Goal: Task Accomplishment & Management: Use online tool/utility

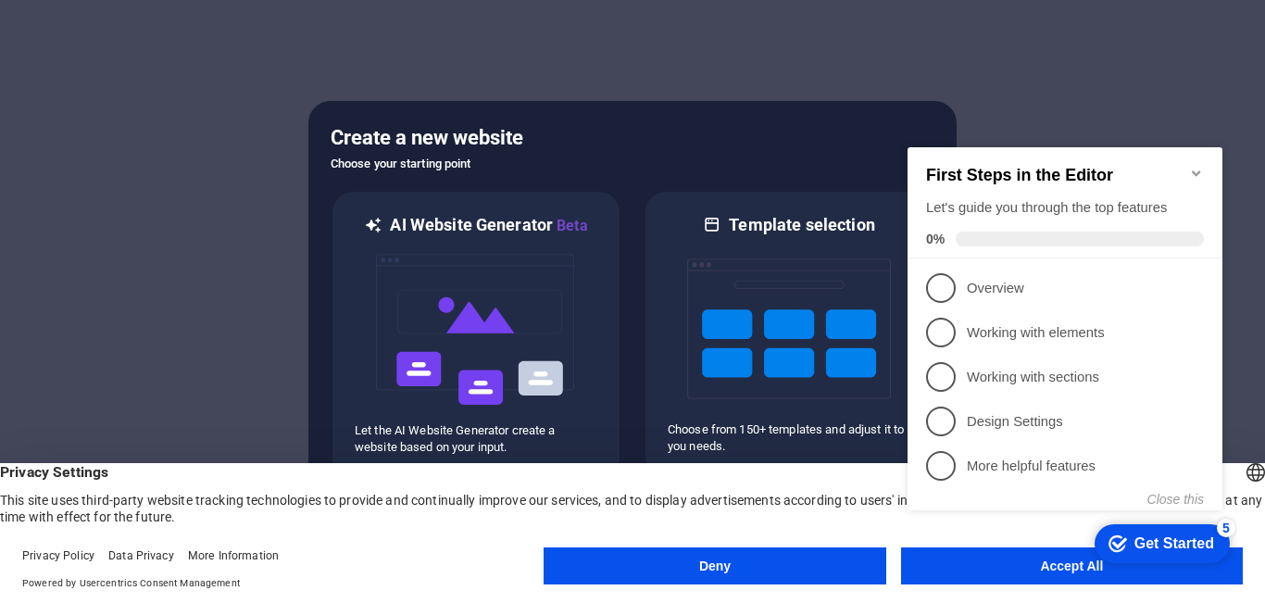
click div "checkmark Get Started 5 First Steps in the Editor Let's guide you through the t…"
click at [1201, 166] on icon "Minimize checklist" at bounding box center [1196, 173] width 15 height 15
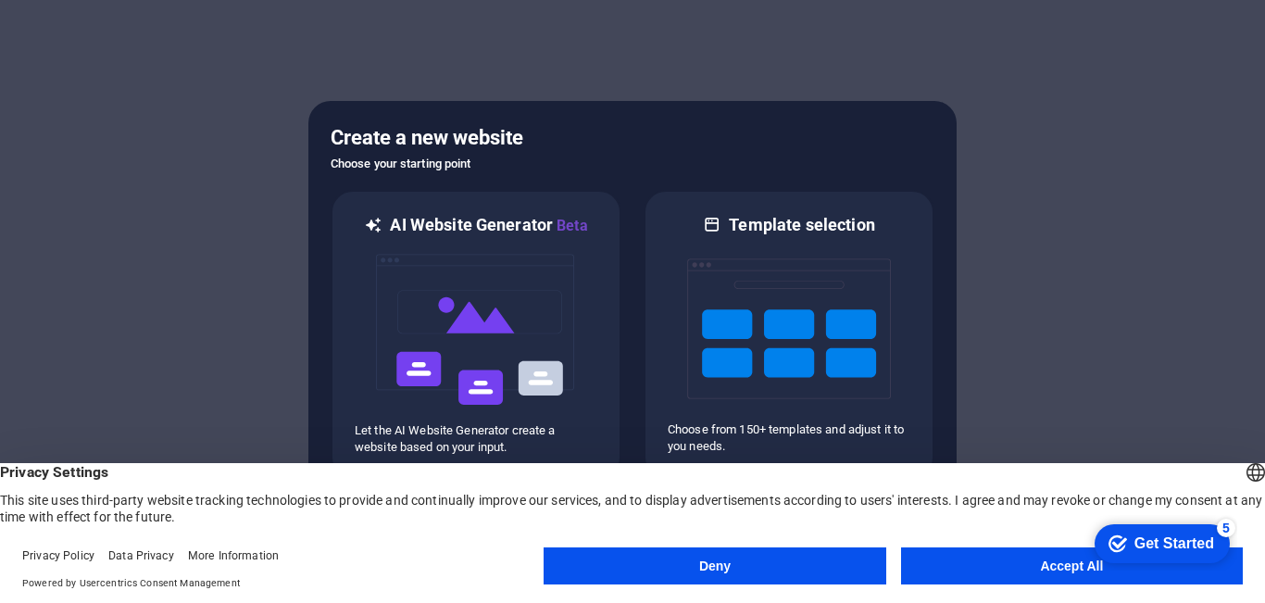
click at [955, 572] on button "Accept All" at bounding box center [1072, 565] width 342 height 37
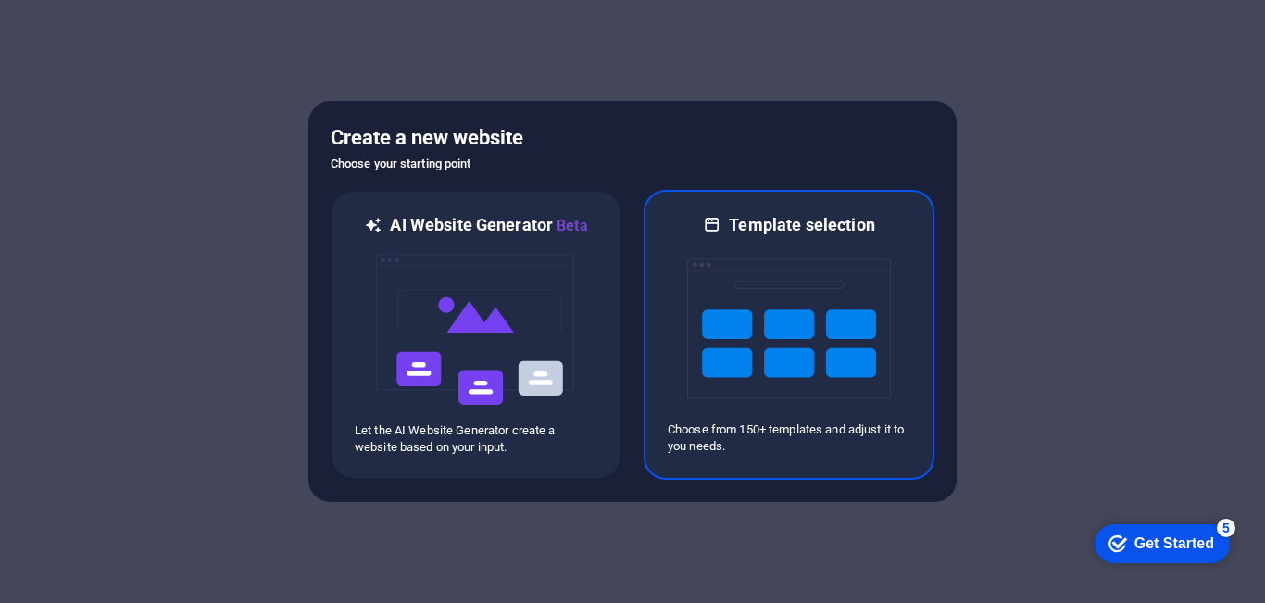
click at [746, 308] on img at bounding box center [789, 328] width 204 height 185
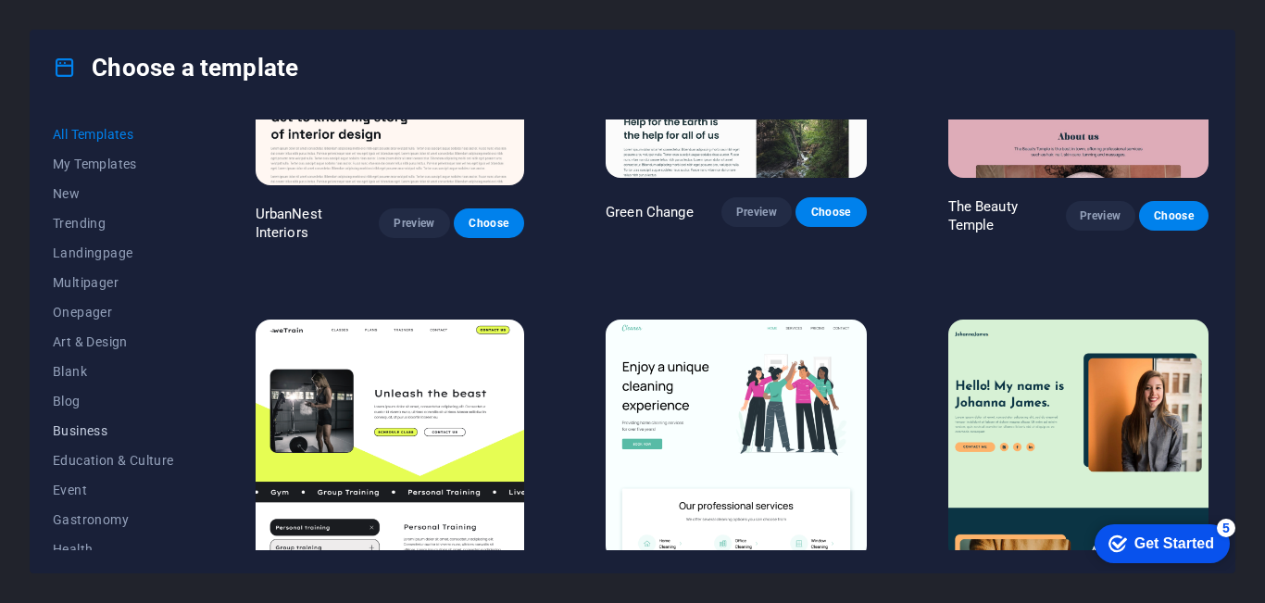
click at [88, 427] on span "Business" at bounding box center [113, 430] width 121 height 15
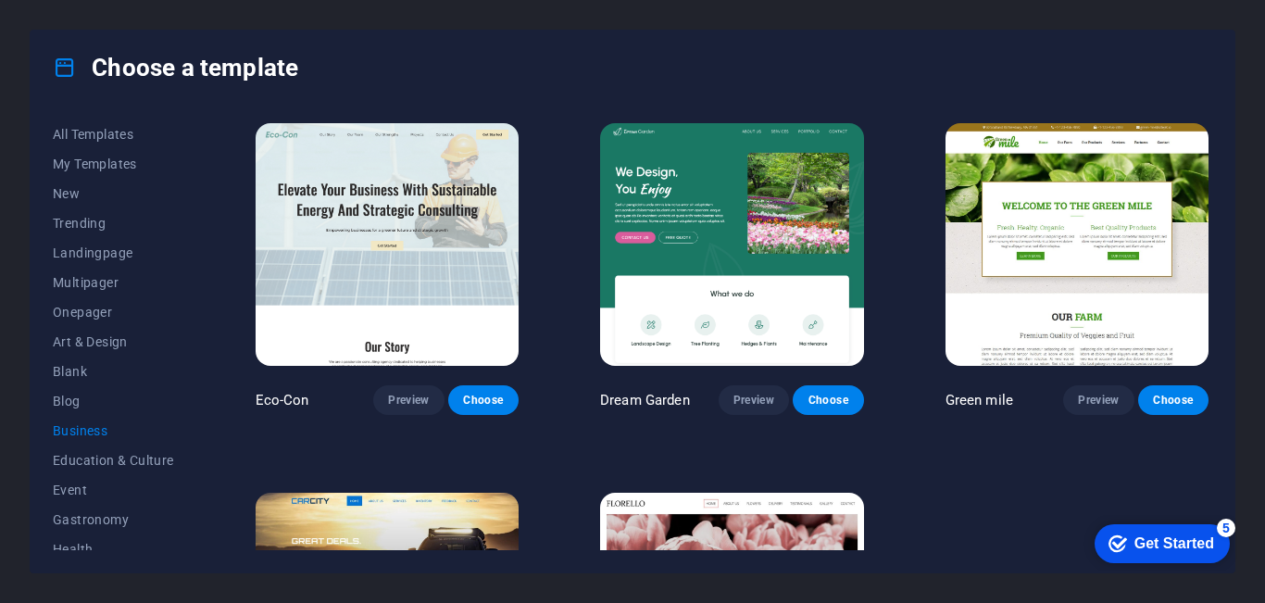
click at [659, 402] on p "Dream Garden" at bounding box center [645, 400] width 90 height 19
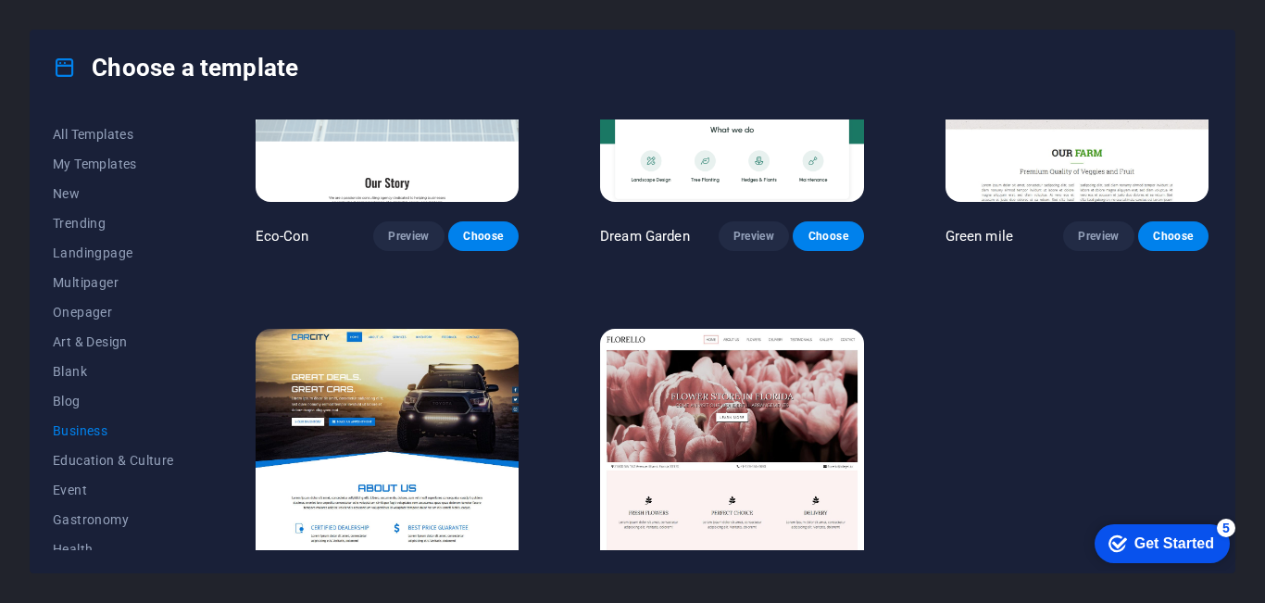
scroll to position [231, 0]
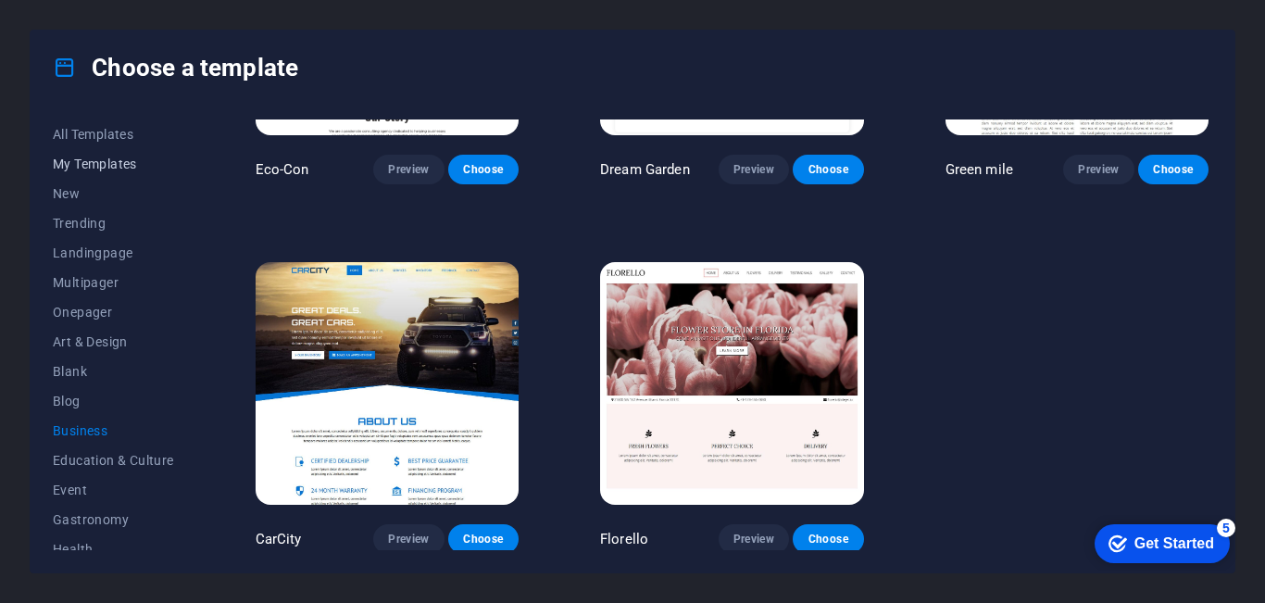
click at [83, 159] on span "My Templates" at bounding box center [113, 164] width 121 height 15
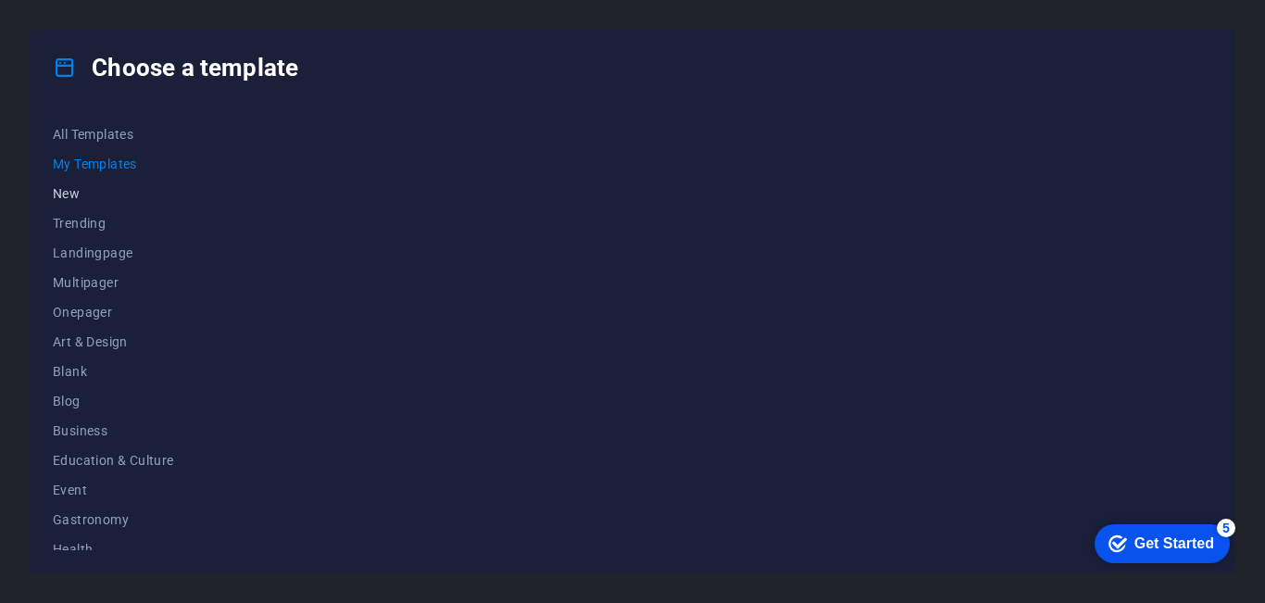
click at [74, 188] on span "New" at bounding box center [113, 193] width 121 height 15
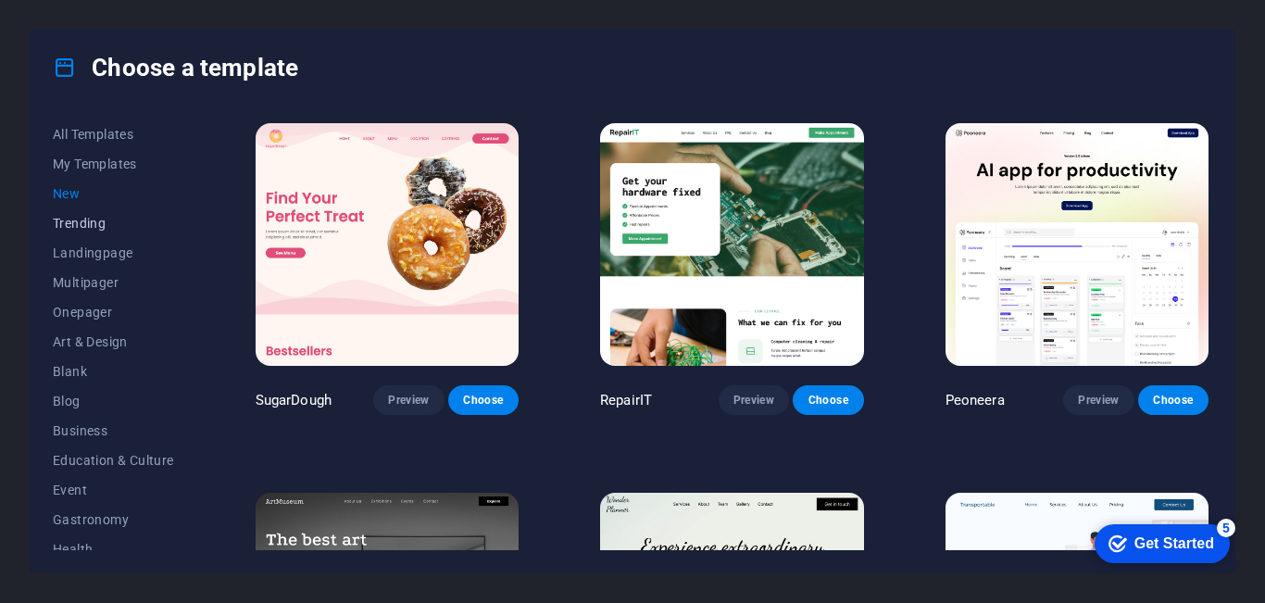
click at [69, 225] on span "Trending" at bounding box center [113, 223] width 121 height 15
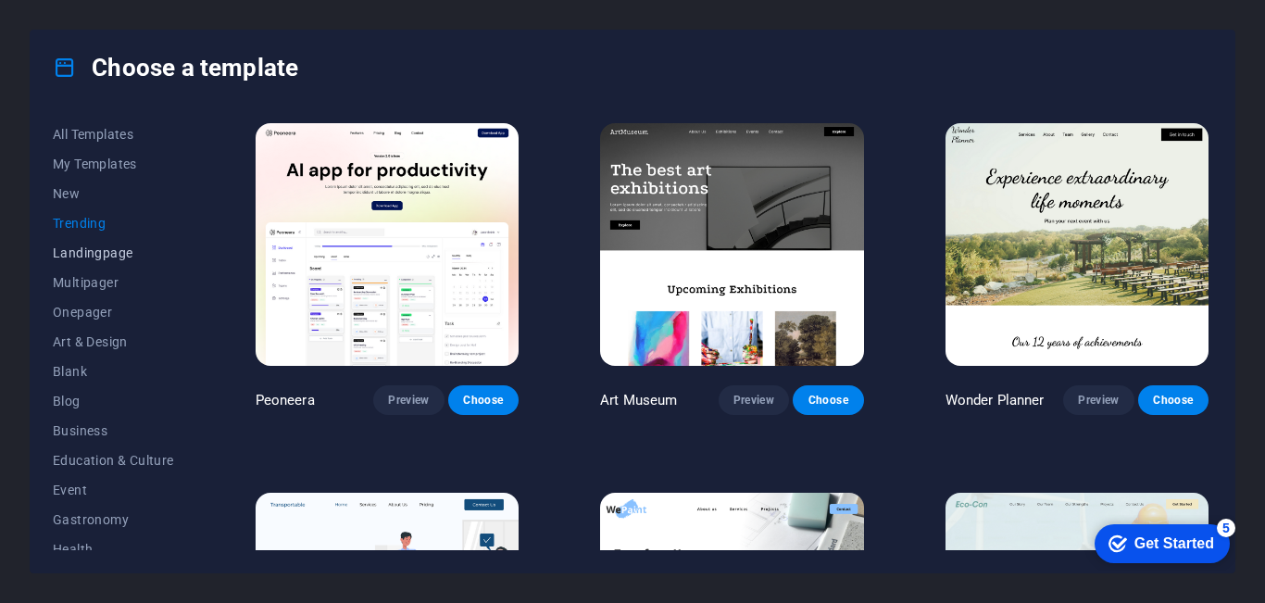
click at [82, 247] on span "Landingpage" at bounding box center [113, 252] width 121 height 15
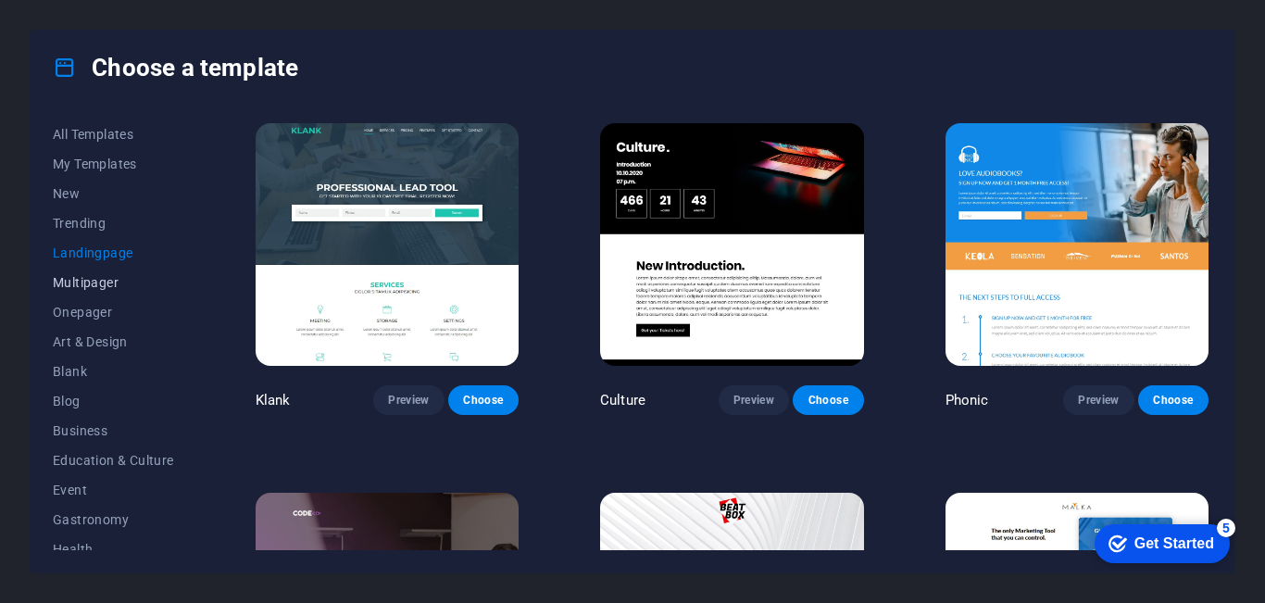
click at [105, 278] on span "Multipager" at bounding box center [113, 282] width 121 height 15
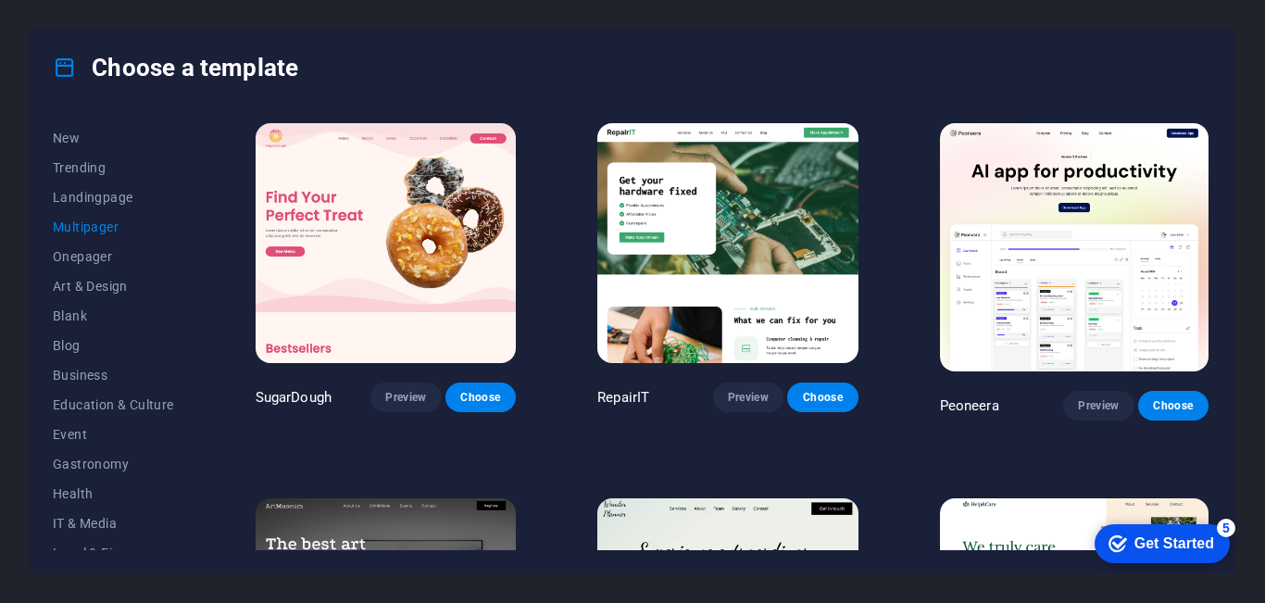
scroll to position [66, 0]
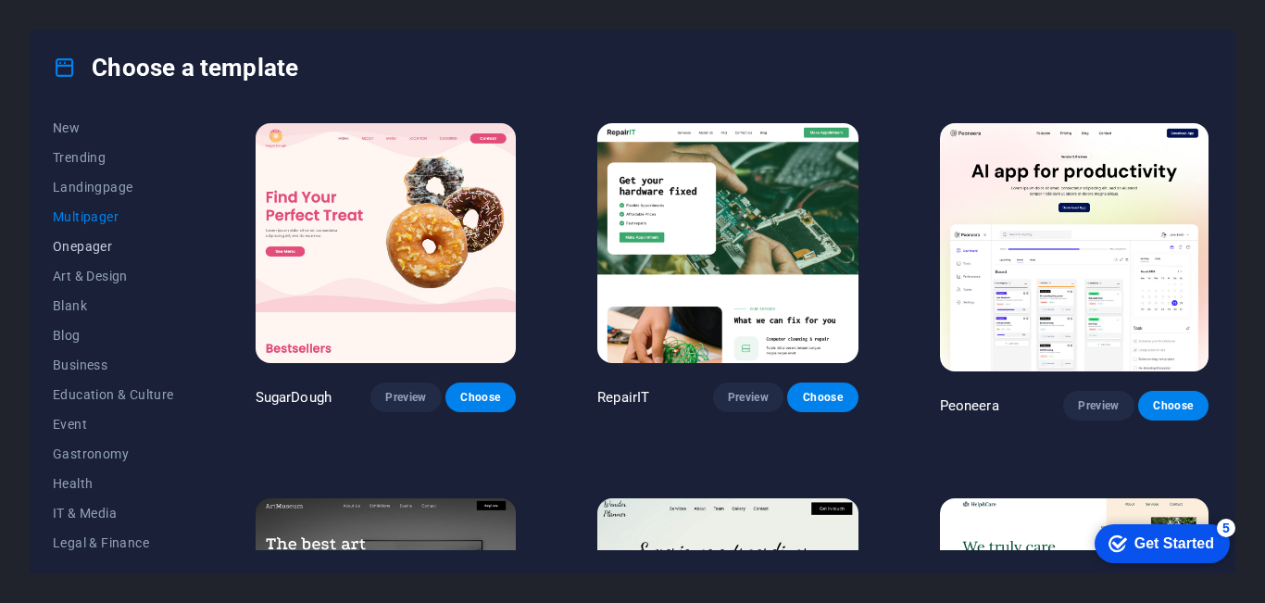
click at [94, 245] on span "Onepager" at bounding box center [113, 246] width 121 height 15
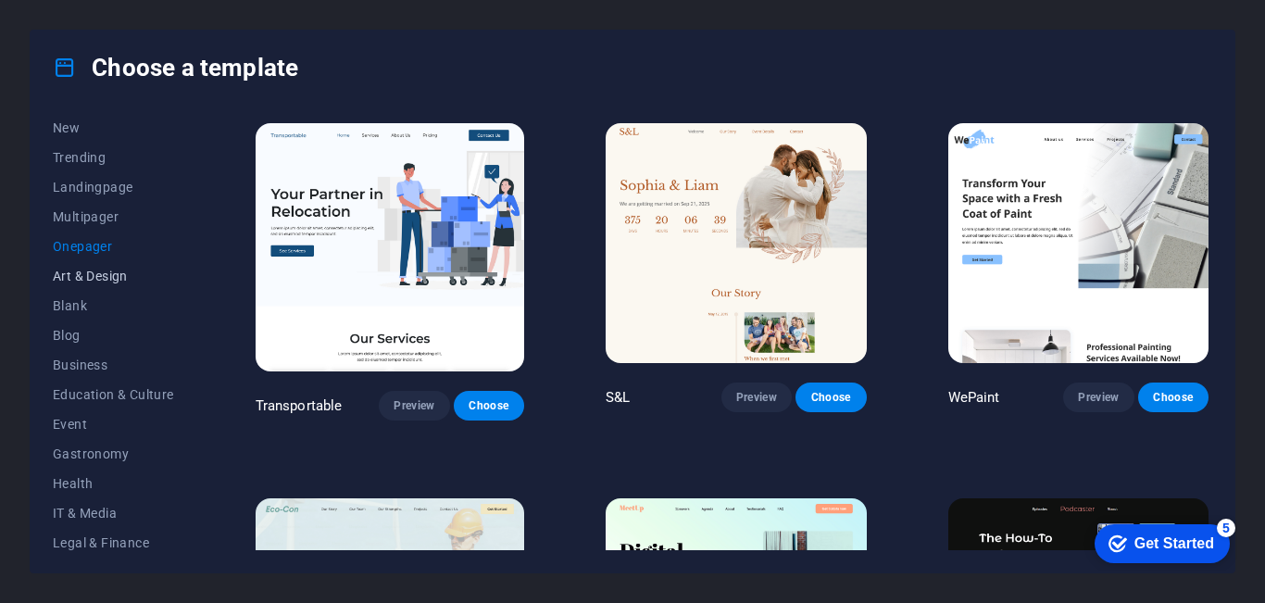
click at [106, 273] on span "Art & Design" at bounding box center [113, 276] width 121 height 15
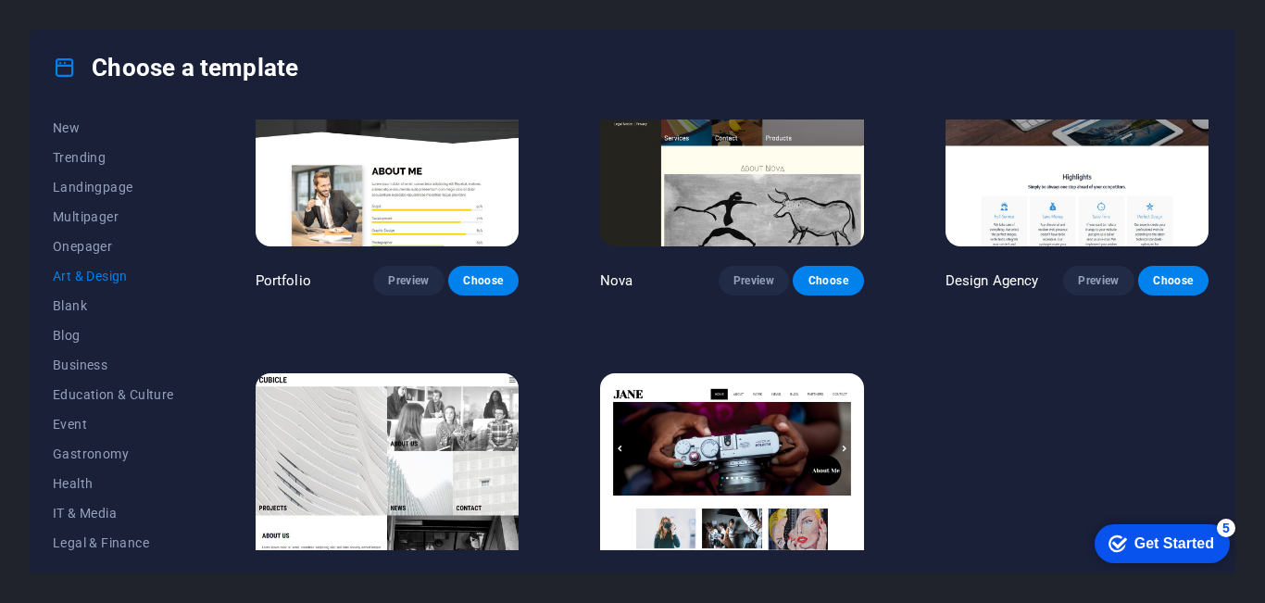
scroll to position [1229, 0]
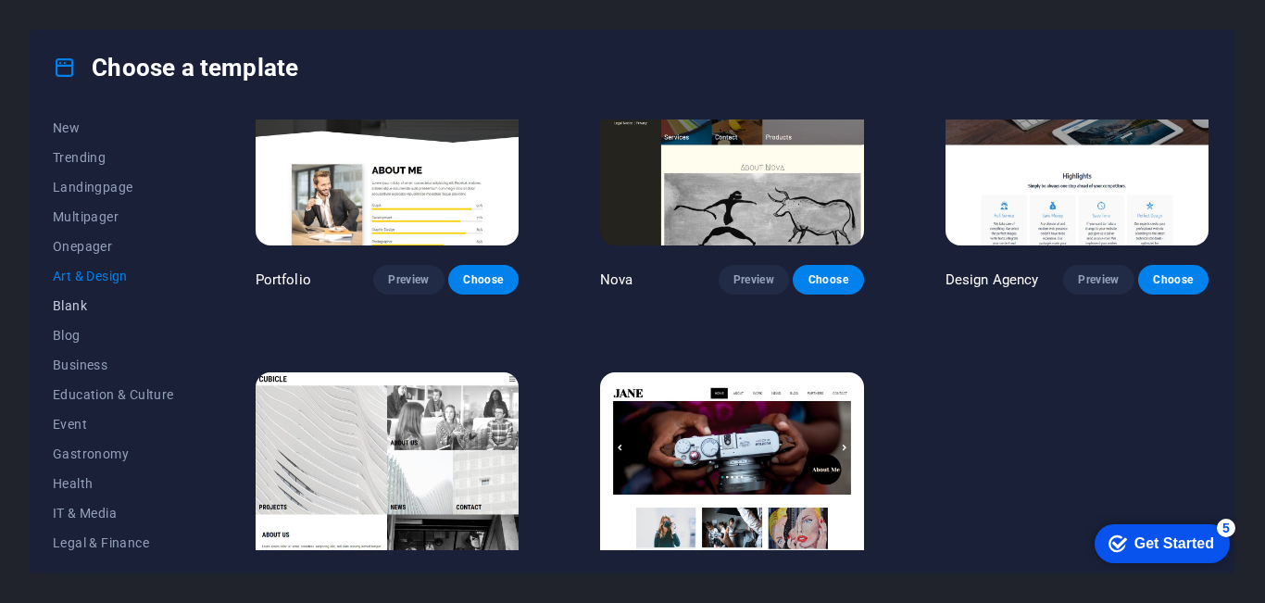
click at [70, 302] on span "Blank" at bounding box center [113, 305] width 121 height 15
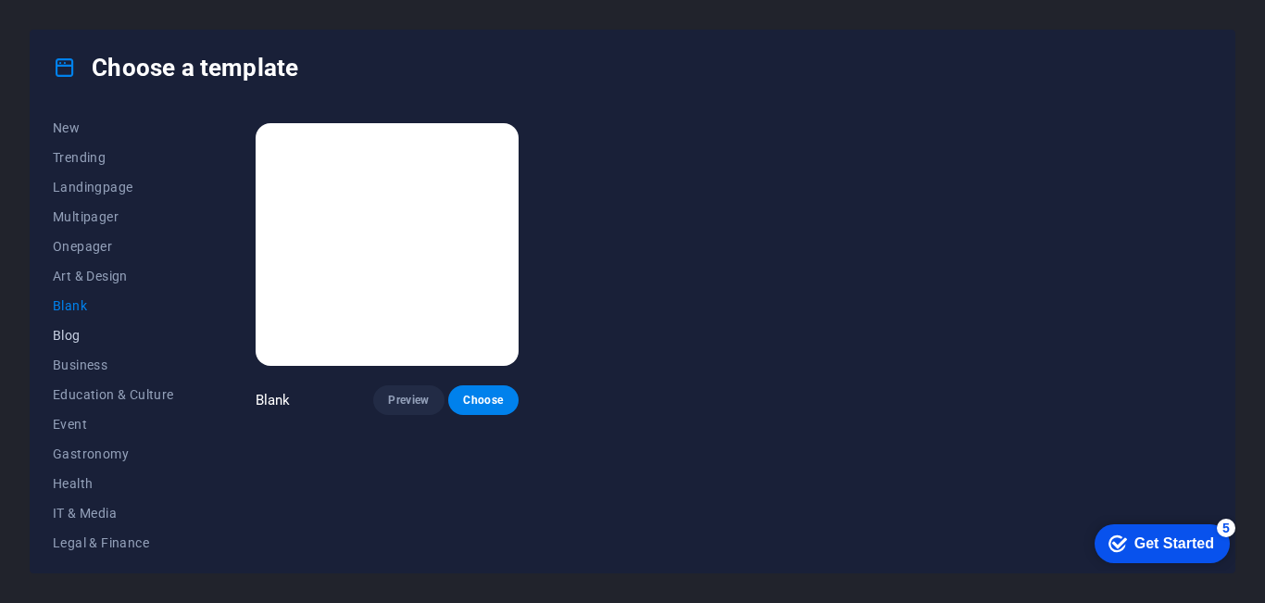
click at [75, 325] on button "Blog" at bounding box center [113, 336] width 121 height 30
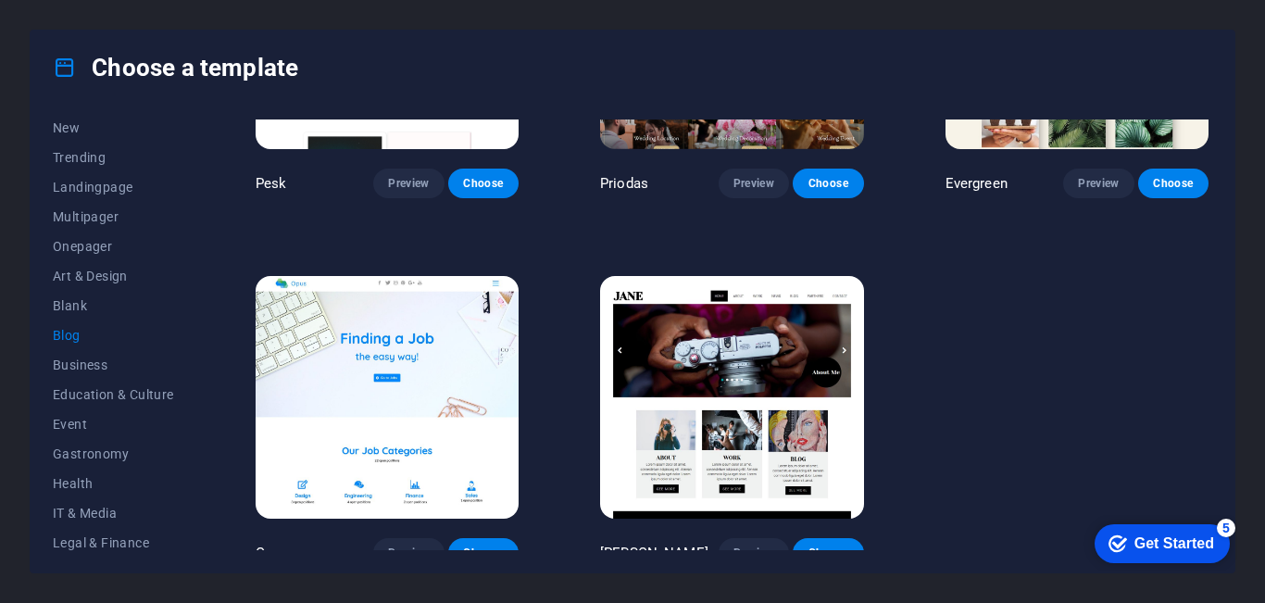
scroll to position [2444, 0]
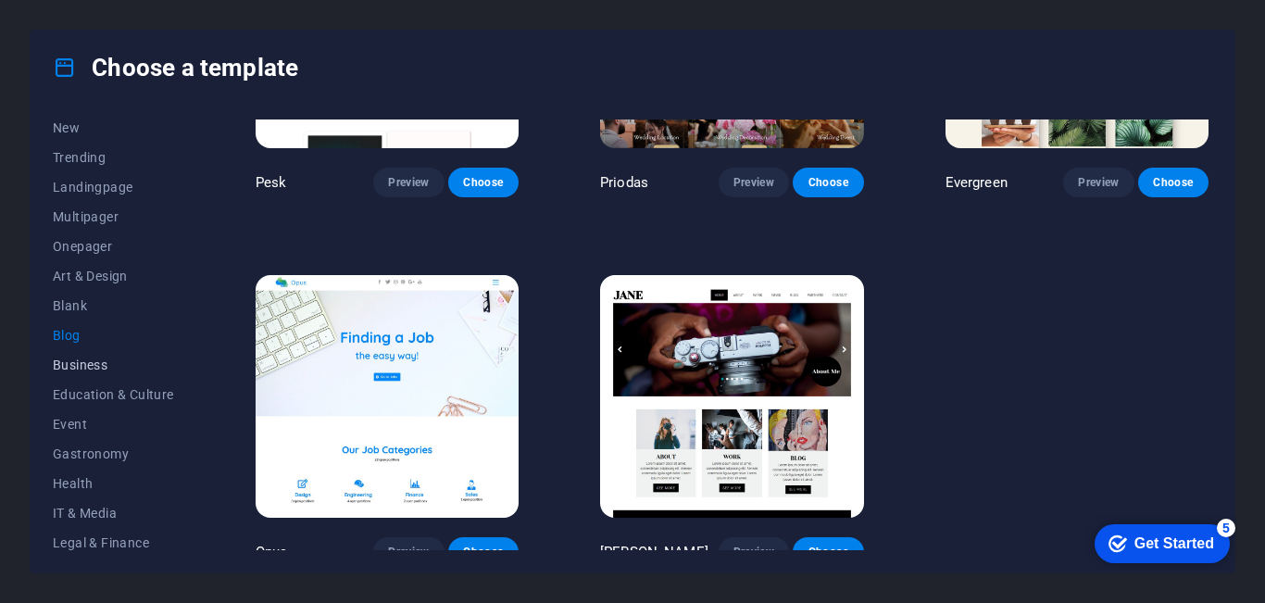
click at [80, 369] on span "Business" at bounding box center [113, 365] width 121 height 15
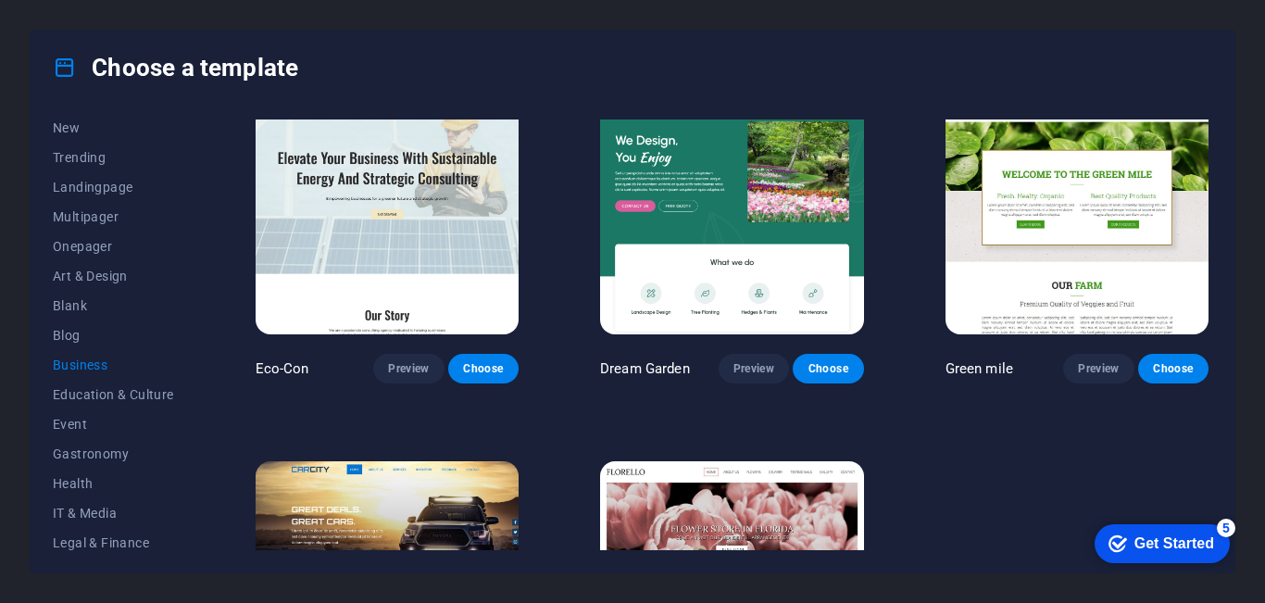
scroll to position [0, 0]
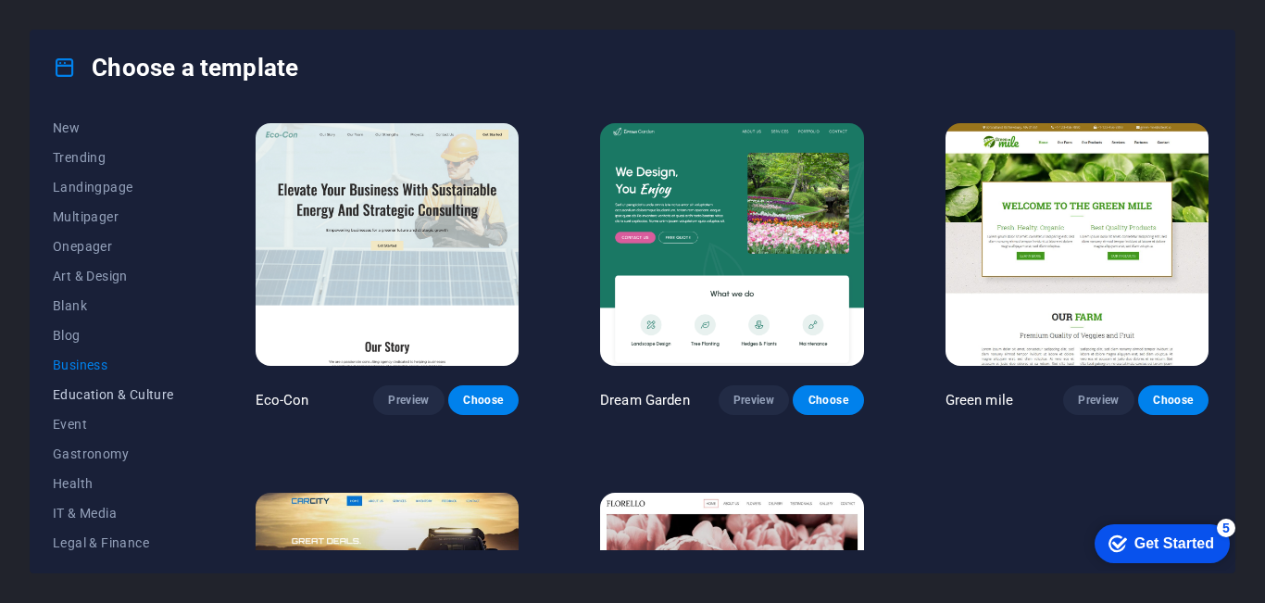
click at [152, 391] on span "Education & Culture" at bounding box center [113, 394] width 121 height 15
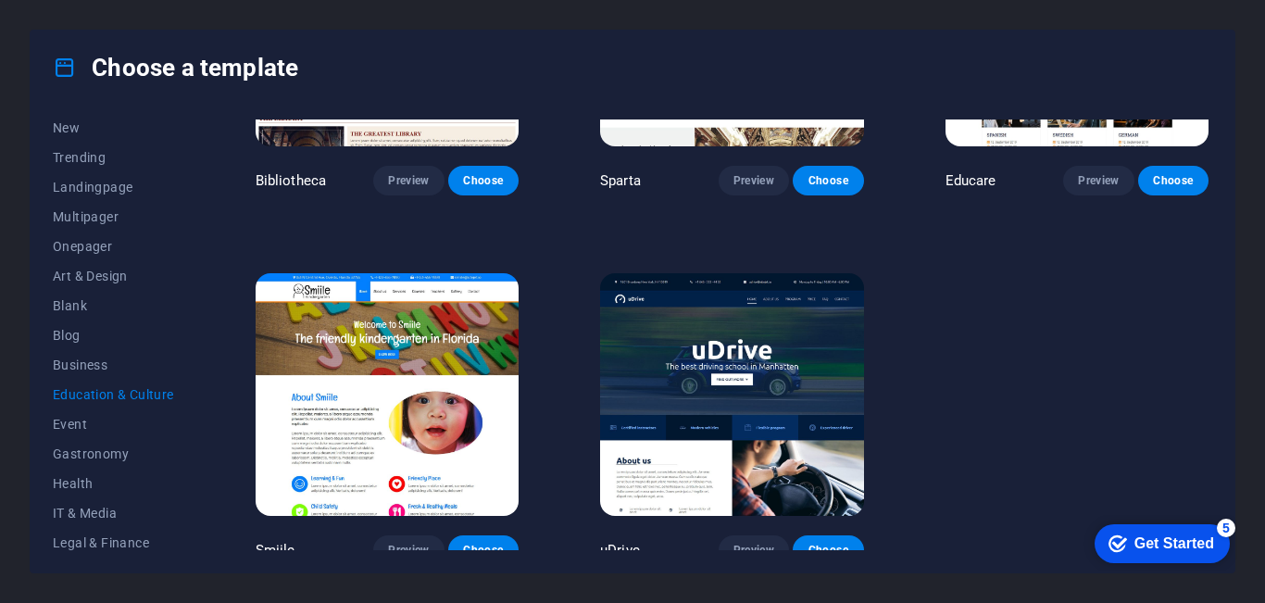
scroll to position [597, 0]
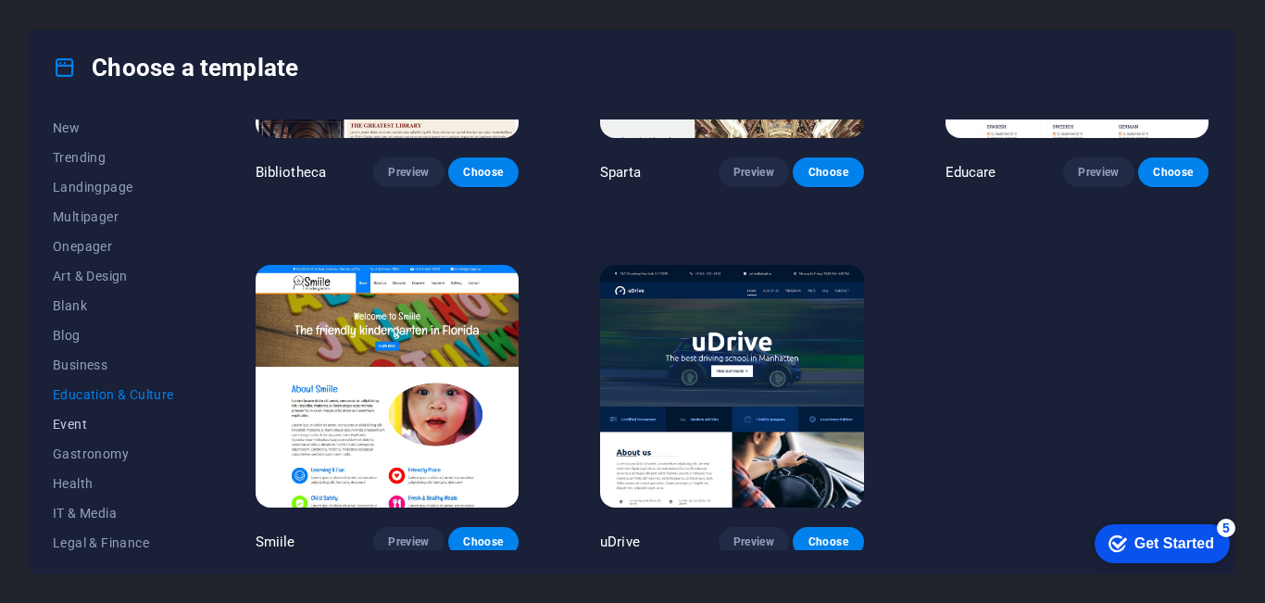
click at [62, 421] on span "Event" at bounding box center [113, 424] width 121 height 15
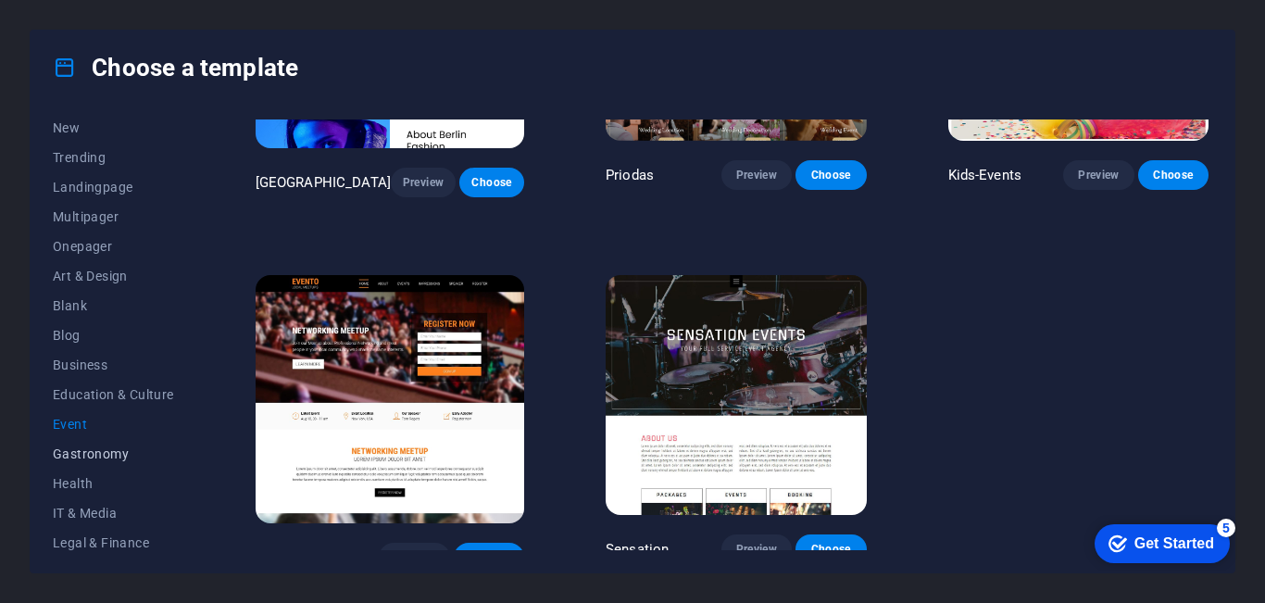
click at [119, 440] on button "Gastronomy" at bounding box center [113, 454] width 121 height 30
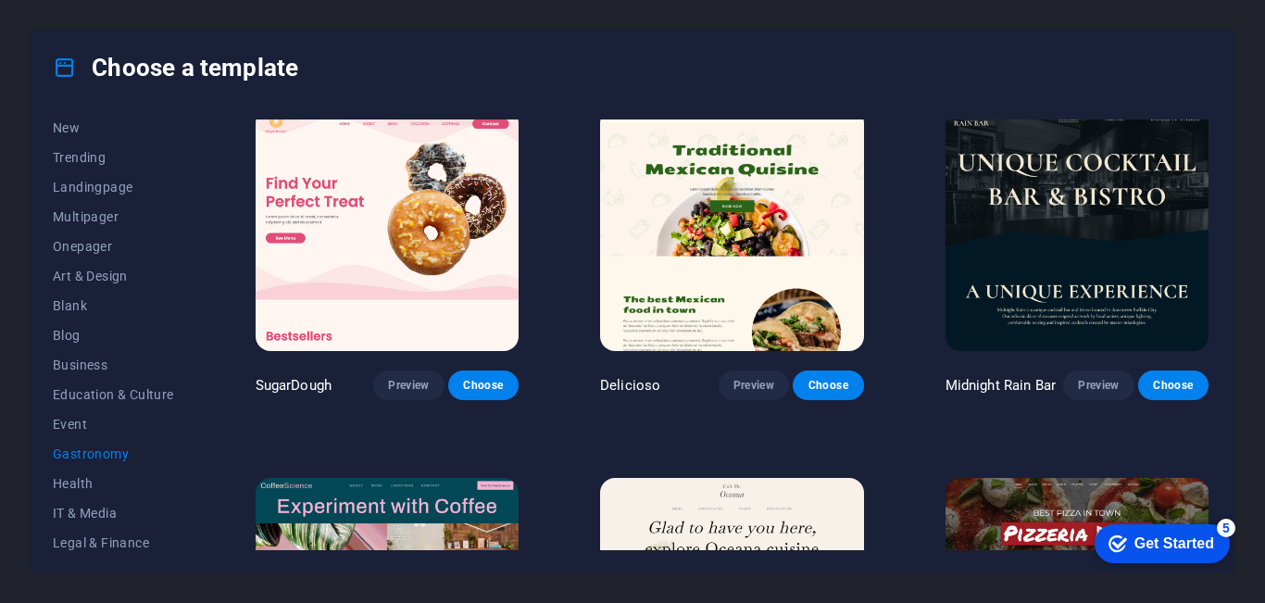
scroll to position [0, 0]
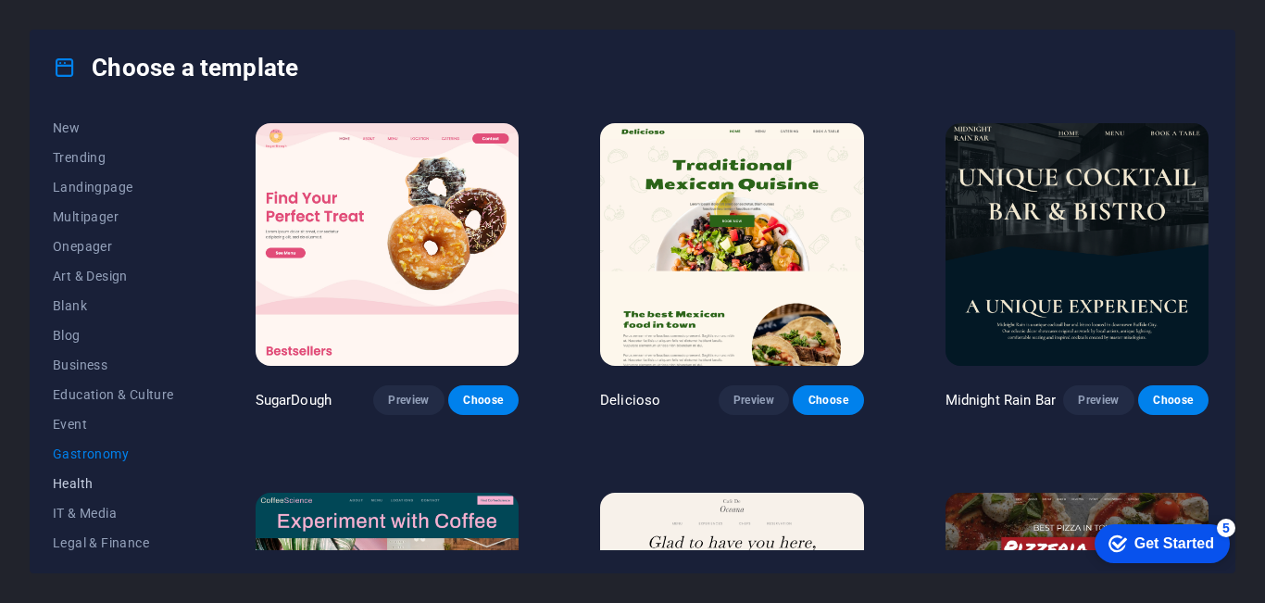
click at [71, 484] on span "Health" at bounding box center [113, 483] width 121 height 15
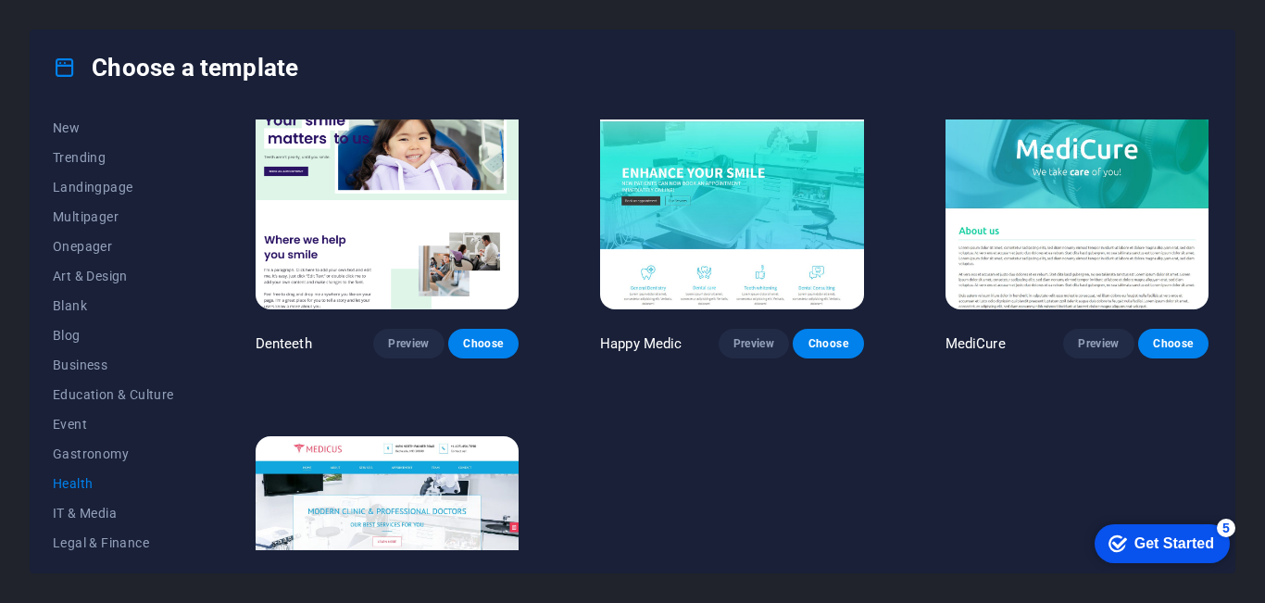
scroll to position [597, 0]
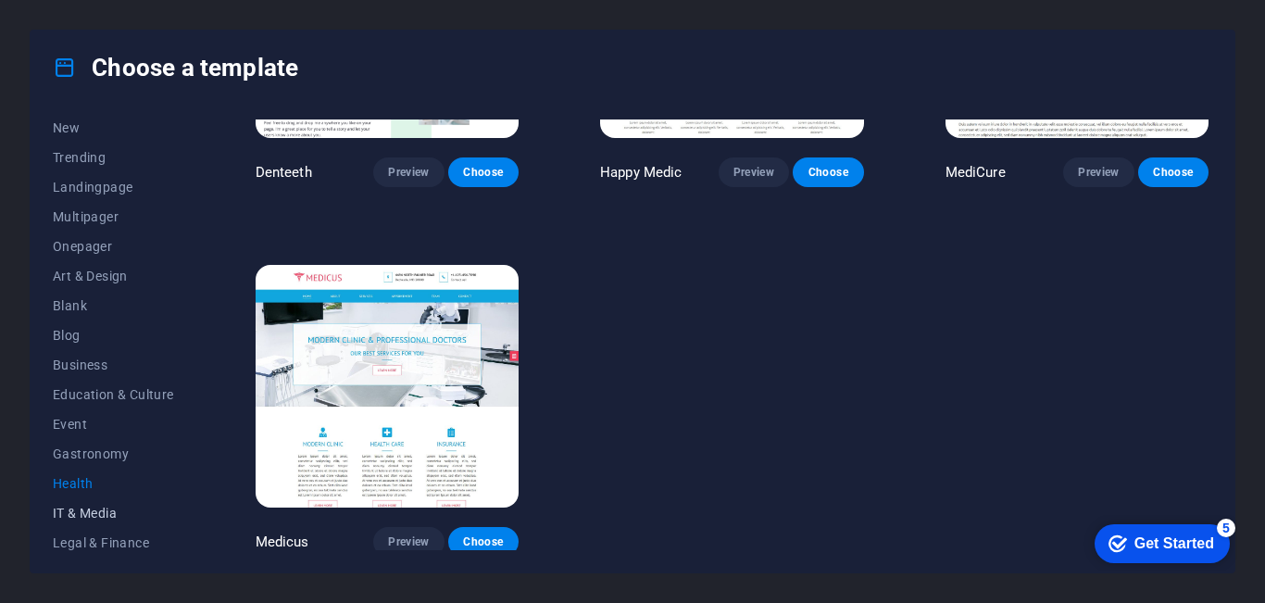
click at [87, 514] on span "IT & Media" at bounding box center [113, 513] width 121 height 15
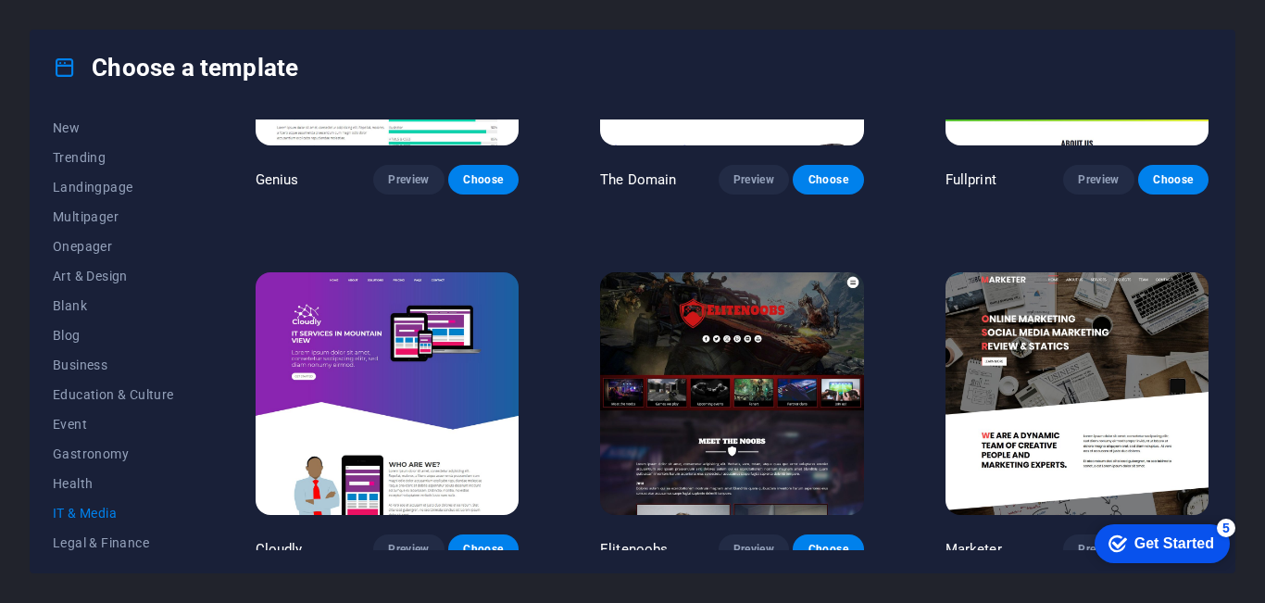
scroll to position [965, 0]
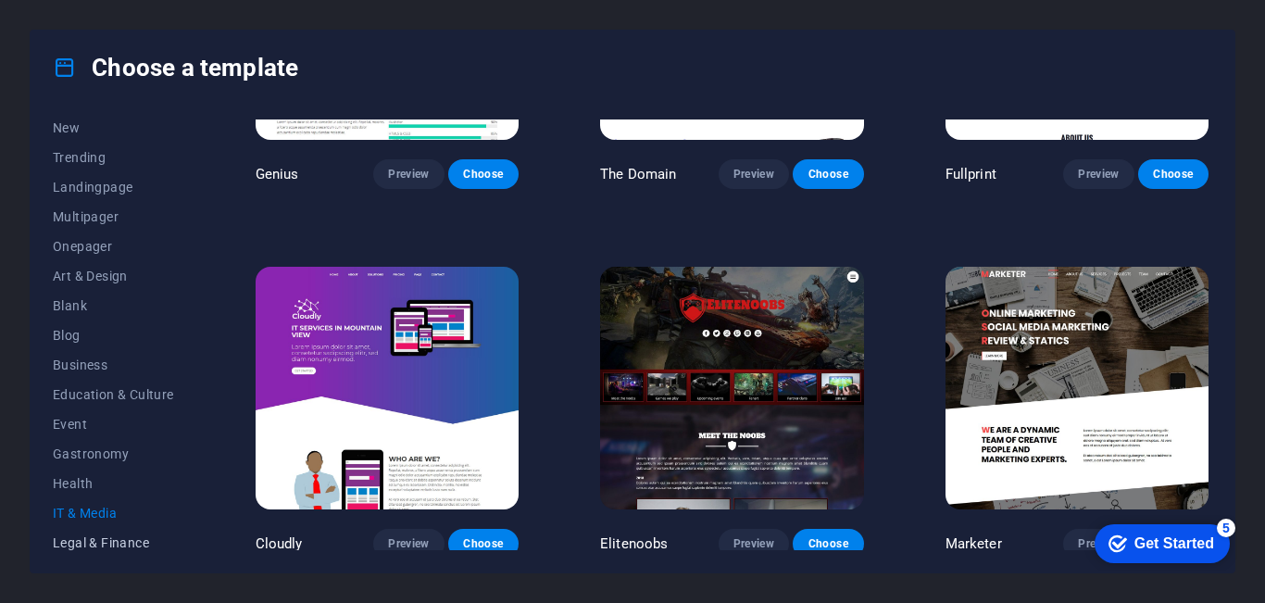
click at [107, 534] on button "Legal & Finance" at bounding box center [113, 543] width 121 height 30
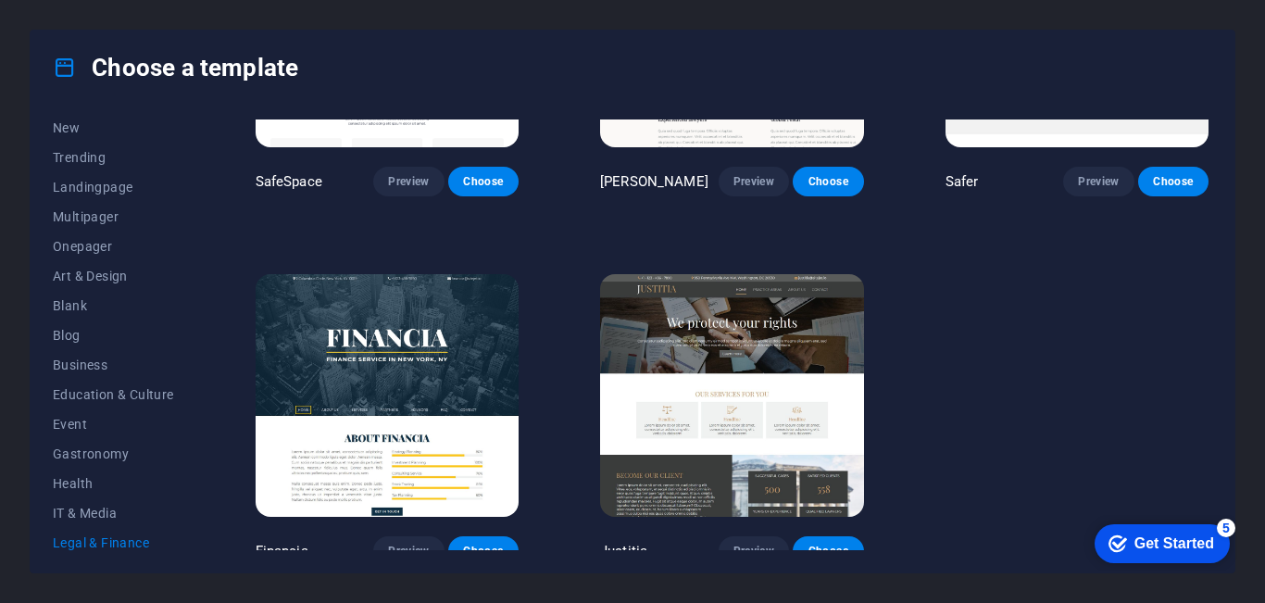
scroll to position [231, 0]
